Goal: Information Seeking & Learning: Learn about a topic

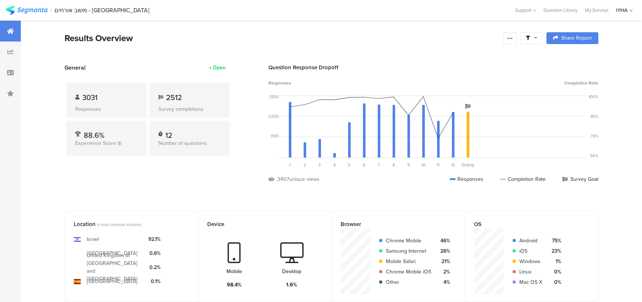
click at [227, 179] on div "General Open 3031 Responses 2512 Survey completions 88.6% Experience Score 12 N…" at bounding box center [147, 128] width 167 height 131
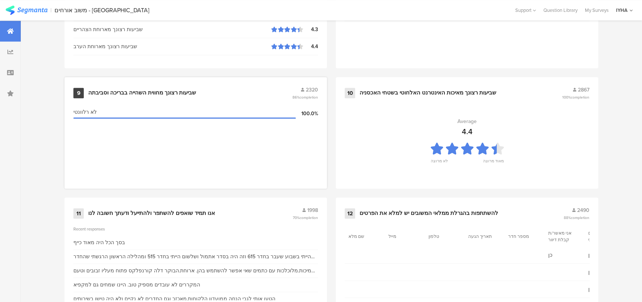
scroll to position [783, 0]
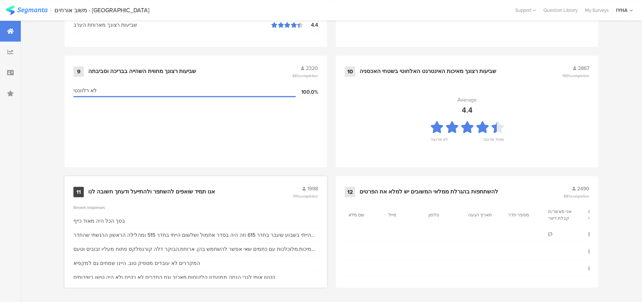
click at [158, 191] on div "אנו תמיד שואפים להשתפר ולהתייעל ודעתך חשובה לנו" at bounding box center [151, 191] width 127 height 7
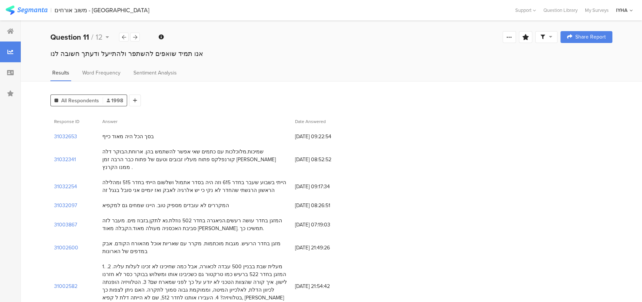
drag, startPoint x: 266, startPoint y: 153, endPoint x: 106, endPoint y: 184, distance: 163.5
drag, startPoint x: 207, startPoint y: 197, endPoint x: 181, endPoint y: 197, distance: 25.6
click at [181, 201] on div "המקררים לא עובדים מספיק טוב. היינו שמחים גם למקפיא" at bounding box center [165, 205] width 127 height 8
click at [65, 183] on section "31032254" at bounding box center [65, 187] width 23 height 8
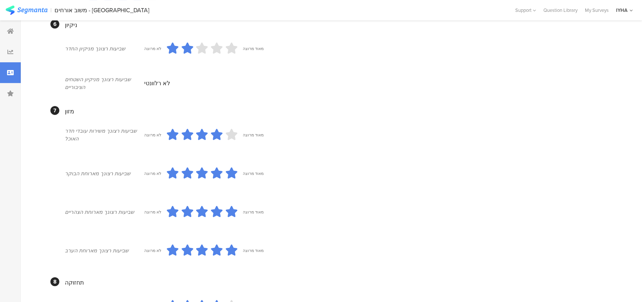
scroll to position [606, 0]
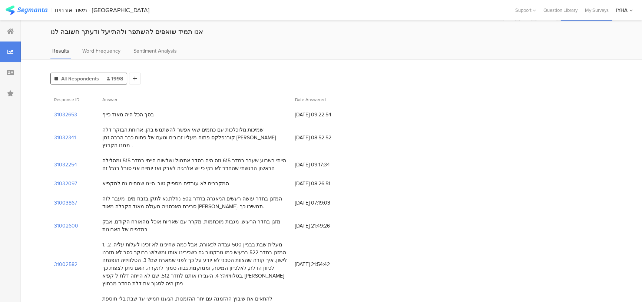
scroll to position [33, 0]
